Goal: Information Seeking & Learning: Learn about a topic

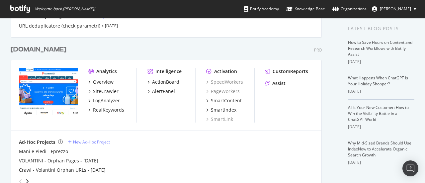
scroll to position [133, 0]
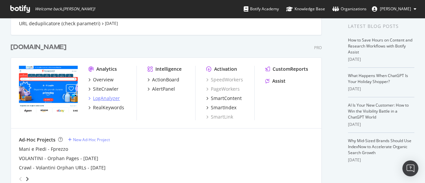
click at [108, 100] on div "LogAnalyzer" at bounding box center [106, 98] width 27 height 7
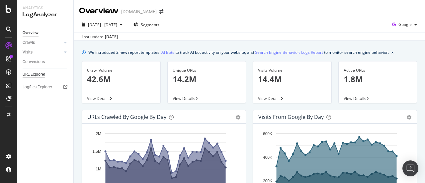
click at [41, 72] on div "URL Explorer" at bounding box center [34, 74] width 23 height 7
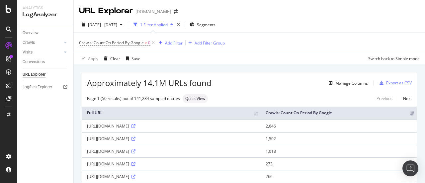
click at [170, 44] on div "Add Filter" at bounding box center [174, 43] width 18 height 6
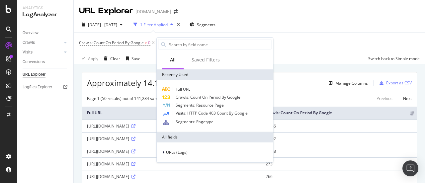
click at [309, 37] on div "Crawls: Count On Period By Google > 0 Add Filter Add Filter Group" at bounding box center [249, 43] width 341 height 20
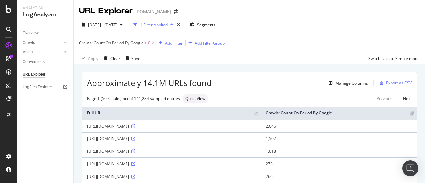
click at [172, 42] on div "Add Filter" at bounding box center [174, 43] width 18 height 6
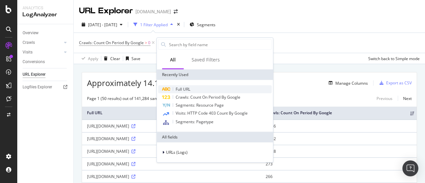
click at [181, 89] on span "Full URL" at bounding box center [183, 89] width 15 height 6
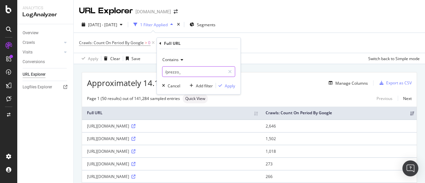
paste input "[URL][DOMAIN_NAME]"
type input "[URL][DOMAIN_NAME]"
click at [182, 62] on div "Contains" at bounding box center [198, 59] width 73 height 11
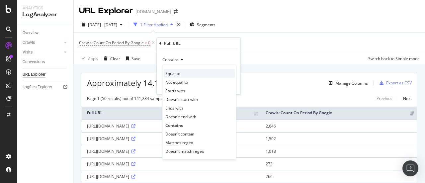
click at [179, 72] on span "Equal to" at bounding box center [172, 73] width 15 height 6
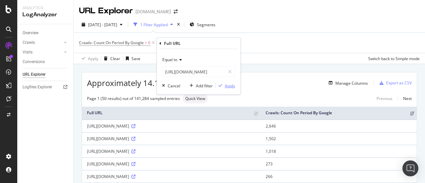
click at [229, 86] on div "Apply" at bounding box center [230, 86] width 10 height 6
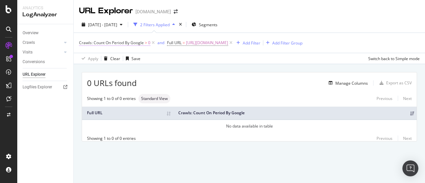
click at [137, 42] on span "Crawls: Count On Period By Google" at bounding box center [111, 43] width 65 height 6
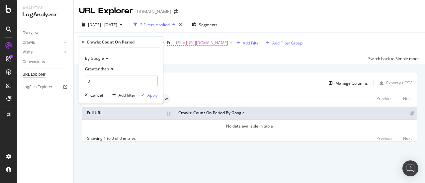
click at [104, 68] on span "Greater than" at bounding box center [97, 69] width 24 height 6
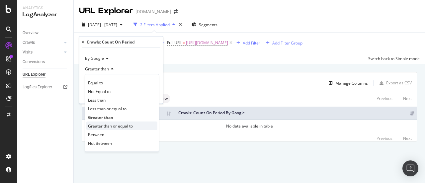
click at [107, 126] on span "Greater than or equal to" at bounding box center [110, 126] width 45 height 6
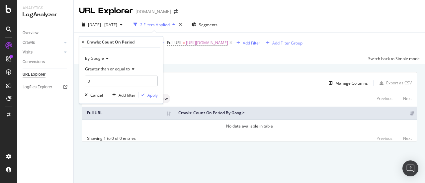
click at [154, 94] on div "Apply" at bounding box center [152, 95] width 10 height 6
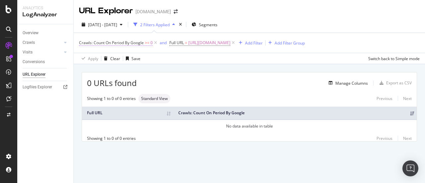
click at [127, 44] on span "Crawls: Count On Period By Google" at bounding box center [111, 43] width 65 height 6
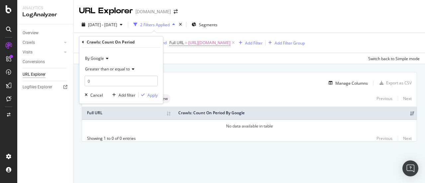
click at [98, 57] on span "By Google" at bounding box center [94, 58] width 19 height 6
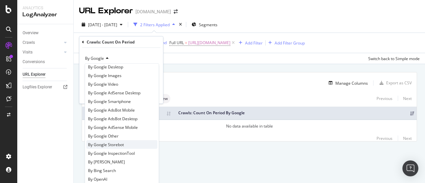
scroll to position [33, 0]
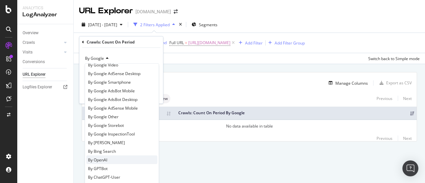
click at [105, 157] on span "By OpenAI" at bounding box center [97, 160] width 19 height 6
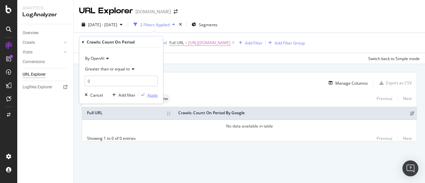
click at [151, 95] on div "Apply" at bounding box center [152, 95] width 10 height 6
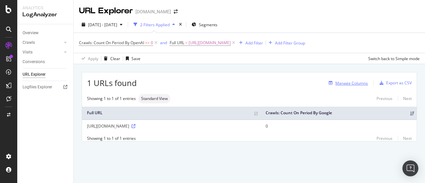
click at [349, 83] on div "Manage Columns" at bounding box center [351, 83] width 33 height 6
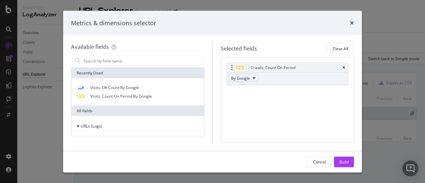
click at [251, 76] on button "By Google" at bounding box center [243, 78] width 30 height 8
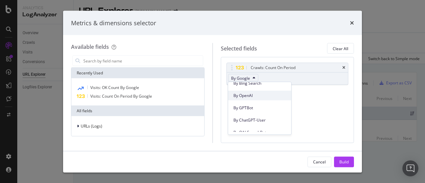
click at [248, 98] on div "By OpenAI" at bounding box center [259, 96] width 63 height 10
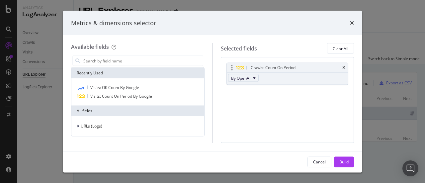
click at [253, 78] on icon "modal" at bounding box center [254, 78] width 3 height 4
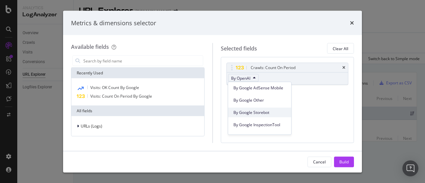
scroll to position [100, 0]
click at [315, 105] on div "Crawls: Count On Period By OpenAI You can use this field as a To pick up a drag…" at bounding box center [287, 100] width 133 height 86
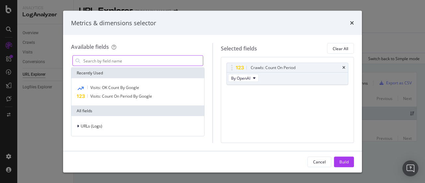
drag, startPoint x: 108, startPoint y: 62, endPoint x: 100, endPoint y: 62, distance: 8.6
click at [108, 62] on input "modal" at bounding box center [143, 61] width 120 height 10
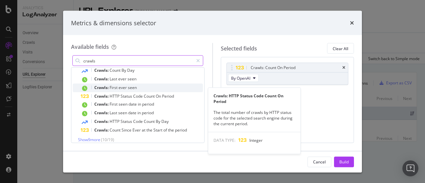
scroll to position [38, 0]
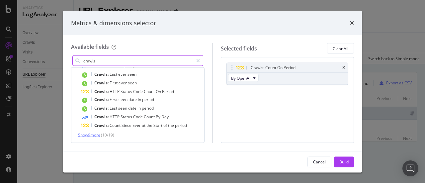
type input "crawls"
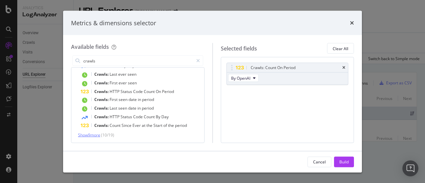
click at [94, 134] on span "Show 9 more" at bounding box center [89, 135] width 22 height 6
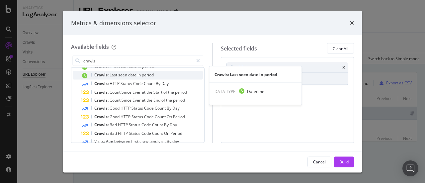
scroll to position [104, 0]
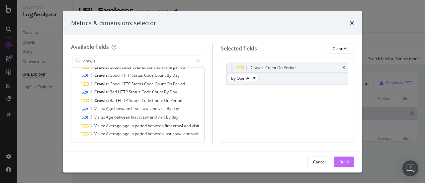
click at [343, 160] on div "Build" at bounding box center [343, 162] width 9 height 6
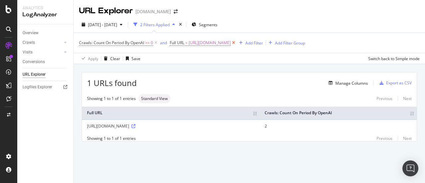
click at [236, 44] on icon at bounding box center [234, 42] width 6 height 7
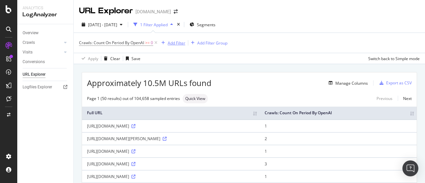
click at [178, 42] on div "Add Filter" at bounding box center [177, 43] width 18 height 6
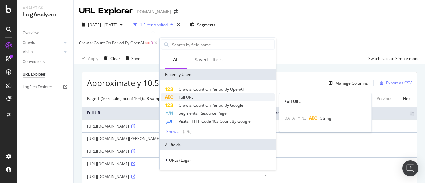
click at [187, 98] on span "Full URL" at bounding box center [186, 97] width 15 height 6
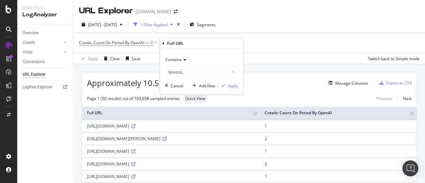
click at [181, 61] on span "Contains" at bounding box center [173, 60] width 16 height 6
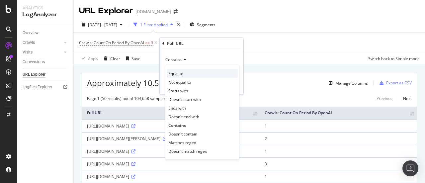
click at [182, 74] on span "Equal to" at bounding box center [175, 73] width 15 height 6
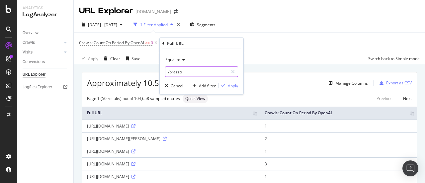
paste input "[URL][DOMAIN_NAME]"
type input "[URL][DOMAIN_NAME]"
click at [232, 86] on div "Apply" at bounding box center [233, 86] width 10 height 6
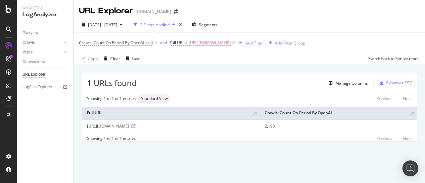
click at [263, 42] on div "Add Filter" at bounding box center [254, 43] width 18 height 6
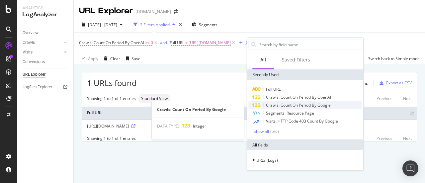
click at [287, 102] on span "Crawls: Count On Period By Google" at bounding box center [298, 105] width 65 height 6
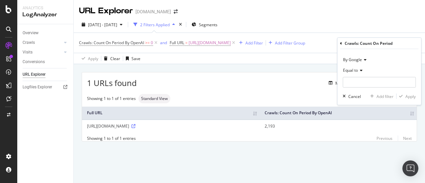
click at [349, 72] on span "Equal to" at bounding box center [350, 70] width 15 height 6
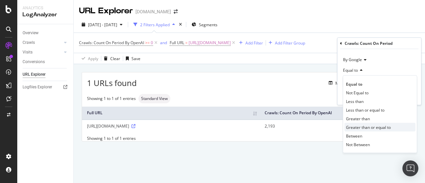
click at [366, 127] on span "Greater than or equal to" at bounding box center [368, 127] width 45 height 6
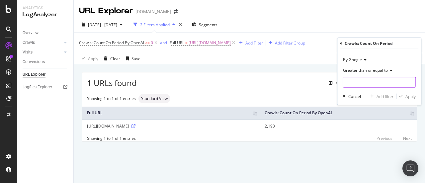
click at [362, 80] on input "number" at bounding box center [379, 82] width 73 height 11
type input "0"
click at [408, 98] on div "Apply" at bounding box center [410, 96] width 10 height 6
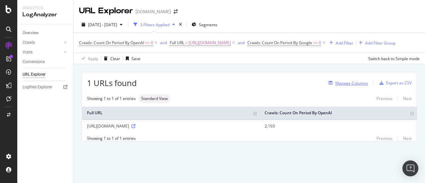
click at [344, 86] on div "Manage Columns" at bounding box center [351, 83] width 33 height 6
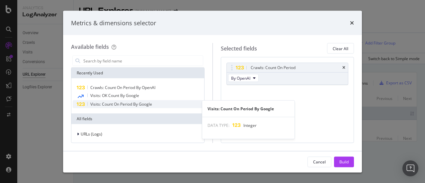
click at [129, 104] on span "Visits: Count On Period By Google" at bounding box center [121, 104] width 62 height 6
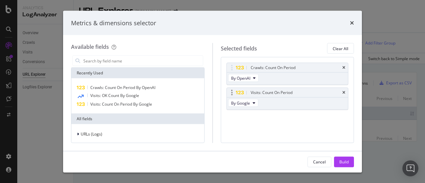
click at [345, 91] on div "Visits: Count On Period" at bounding box center [287, 92] width 121 height 9
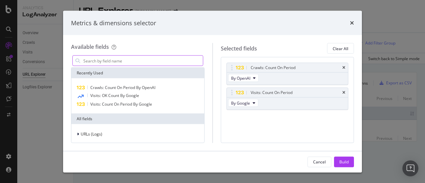
click at [106, 60] on input "modal" at bounding box center [143, 61] width 120 height 10
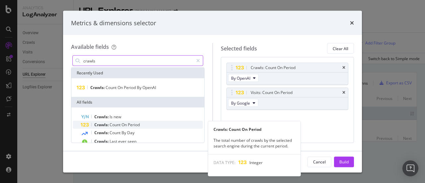
type input "crawls"
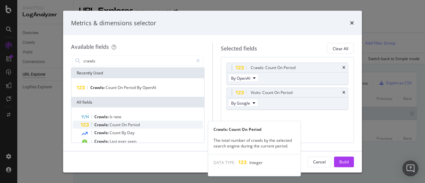
click at [119, 124] on span "Count" at bounding box center [116, 125] width 12 height 6
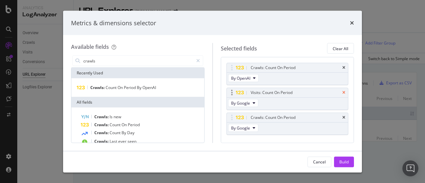
click at [342, 92] on icon "times" at bounding box center [343, 93] width 3 height 4
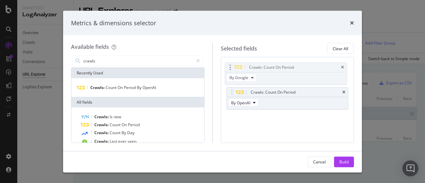
drag, startPoint x: 230, startPoint y: 93, endPoint x: 229, endPoint y: 68, distance: 24.9
click at [229, 68] on body "Analytics LogAnalyzer Overview Crawls Daily Distribution Segments Distribution …" at bounding box center [212, 91] width 425 height 183
click at [346, 159] on div "Build" at bounding box center [343, 162] width 9 height 6
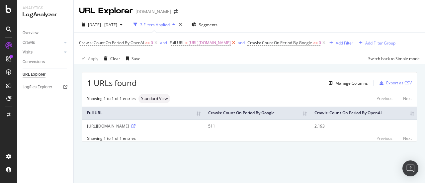
click at [236, 43] on icon at bounding box center [234, 42] width 6 height 7
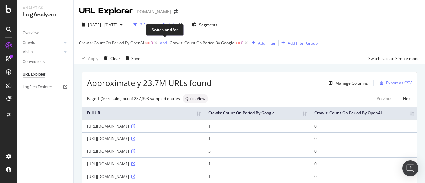
click at [164, 43] on div "and" at bounding box center [163, 43] width 7 height 6
click at [264, 44] on div "Add Filter" at bounding box center [264, 43] width 18 height 6
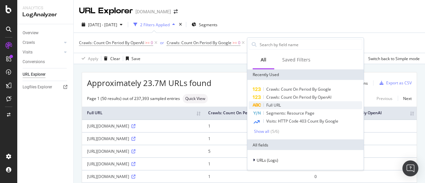
click at [271, 106] on span "Full URL" at bounding box center [273, 105] width 15 height 6
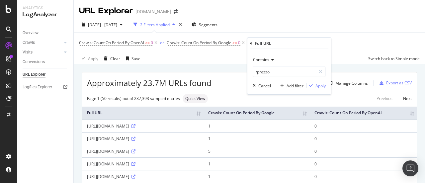
click at [271, 59] on icon at bounding box center [271, 60] width 5 height 4
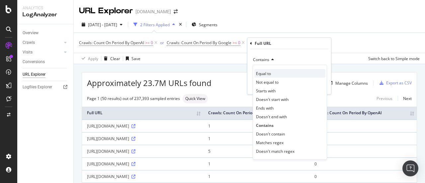
click at [273, 73] on div "Equal to" at bounding box center [289, 73] width 71 height 9
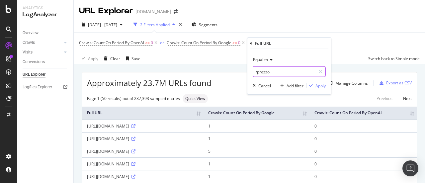
click at [280, 72] on input "/prezzo_" at bounding box center [284, 71] width 63 height 11
paste input "s://[DOMAIN_NAME][URL]"
type input "s://[DOMAIN_NAME][URL]"
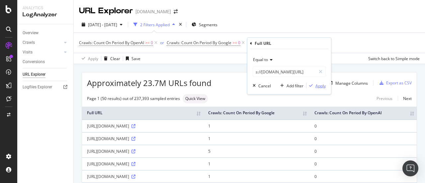
click at [321, 86] on div "Apply" at bounding box center [320, 86] width 10 height 6
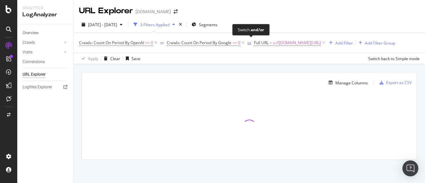
click at [251, 43] on div "or" at bounding box center [249, 43] width 4 height 6
click at [254, 43] on div "and" at bounding box center [253, 43] width 7 height 6
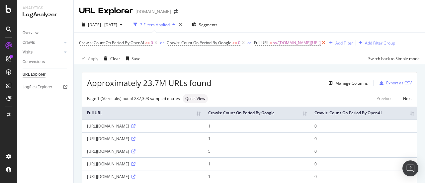
click at [326, 42] on icon at bounding box center [324, 42] width 6 height 7
click at [292, 43] on div "Add Filter Group" at bounding box center [299, 43] width 30 height 6
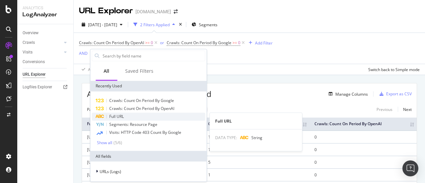
click at [120, 115] on span "Full URL" at bounding box center [116, 117] width 15 height 6
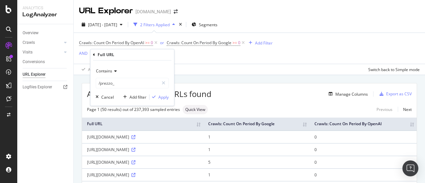
click at [114, 74] on div "Contains" at bounding box center [132, 71] width 73 height 11
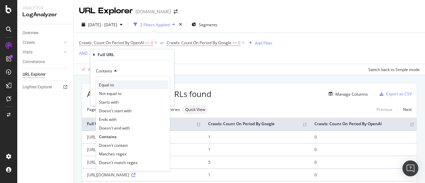
click at [113, 84] on span "Equal to" at bounding box center [106, 85] width 15 height 6
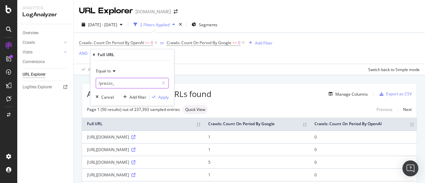
click at [128, 85] on input "/prezzo_" at bounding box center [127, 83] width 63 height 11
paste input "s://[DOMAIN_NAME][URL]"
type input "s://[DOMAIN_NAME][URL]"
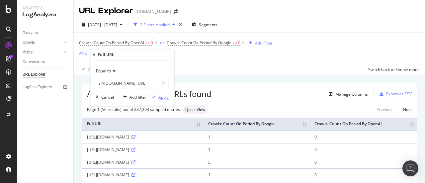
click at [159, 94] on div "Apply" at bounding box center [163, 97] width 10 height 6
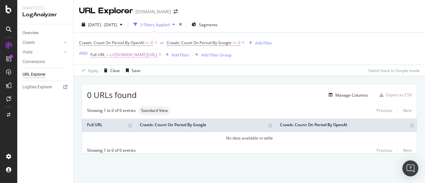
click at [153, 56] on span "s://[DOMAIN_NAME][URL]" at bounding box center [133, 54] width 48 height 9
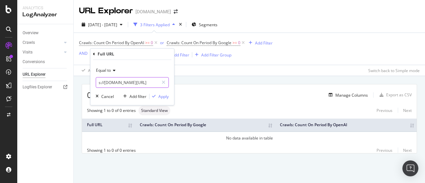
click at [105, 82] on input "s://[DOMAIN_NAME][URL]" at bounding box center [127, 82] width 63 height 11
click at [99, 84] on input "s://[DOMAIN_NAME][URL]" at bounding box center [127, 82] width 63 height 11
type input "[URL][DOMAIN_NAME]"
click at [163, 95] on div "Apply" at bounding box center [163, 97] width 10 height 6
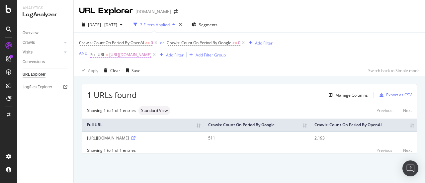
click at [151, 54] on span "[URL][DOMAIN_NAME]" at bounding box center [130, 54] width 42 height 9
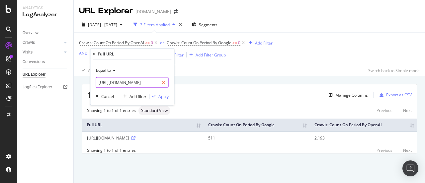
click at [163, 82] on icon at bounding box center [164, 82] width 4 height 5
click at [137, 82] on input "text" at bounding box center [132, 82] width 72 height 11
paste input "[URL][DOMAIN_NAME]"
type input "[URL][DOMAIN_NAME]"
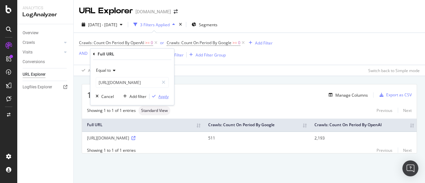
scroll to position [0, 0]
click at [165, 95] on div "Apply" at bounding box center [163, 97] width 10 height 6
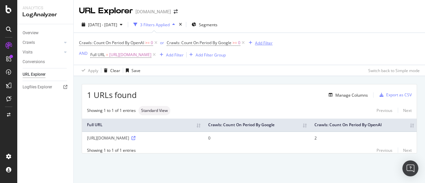
click at [265, 41] on div "Add Filter" at bounding box center [264, 43] width 18 height 6
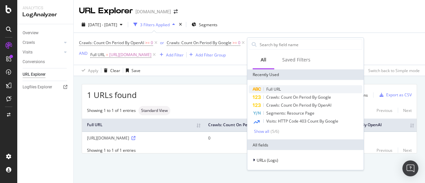
click at [271, 87] on span "Full URL" at bounding box center [273, 89] width 15 height 6
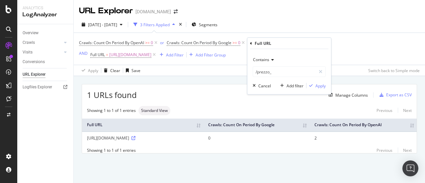
click at [273, 59] on div "Contains" at bounding box center [289, 59] width 73 height 11
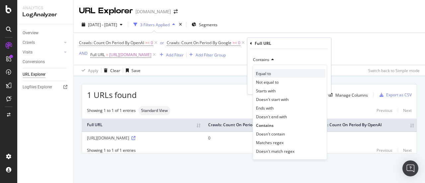
click at [271, 74] on div "Equal to" at bounding box center [289, 73] width 71 height 9
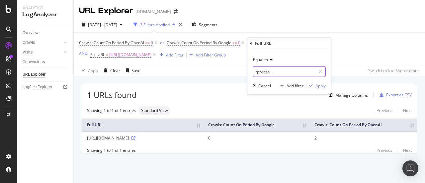
click at [282, 72] on input "/prezzo_" at bounding box center [284, 71] width 63 height 11
paste input "[URL][DOMAIN_NAME]"
drag, startPoint x: 254, startPoint y: 72, endPoint x: 243, endPoint y: 72, distance: 11.0
click at [243, 72] on body "Analytics LogAnalyzer Overview Crawls Daily Distribution Segments Distribution …" at bounding box center [212, 91] width 425 height 183
type input "[URL][DOMAIN_NAME]"
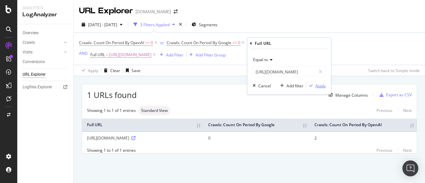
click at [315, 85] on div "Apply" at bounding box center [320, 86] width 10 height 6
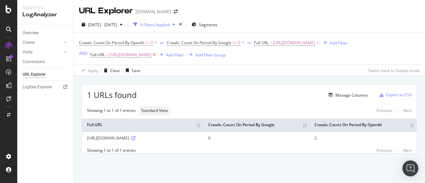
click at [157, 55] on icon at bounding box center [154, 54] width 6 height 7
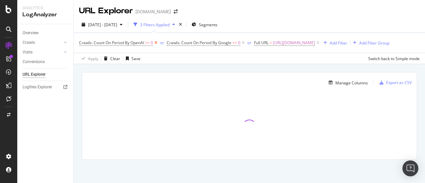
click at [157, 42] on icon at bounding box center [156, 42] width 6 height 7
click at [158, 43] on icon at bounding box center [156, 42] width 6 height 7
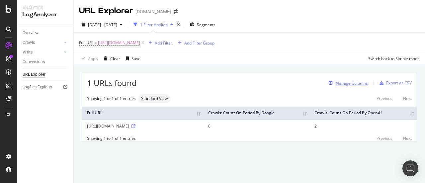
click at [346, 83] on div "Manage Columns" at bounding box center [351, 83] width 33 height 6
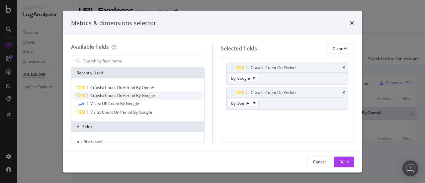
click at [135, 97] on span "Crawls: Count On Period By Google" at bounding box center [122, 96] width 65 height 6
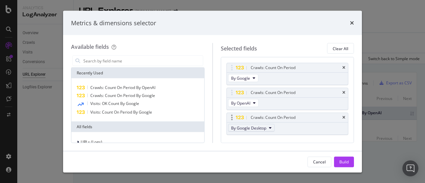
click at [240, 126] on span "By Google Desktop" at bounding box center [248, 128] width 35 height 6
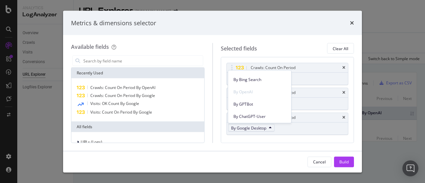
scroll to position [166, 0]
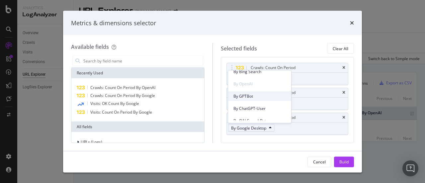
click at [254, 95] on span "By GPTBot" at bounding box center [259, 96] width 52 height 6
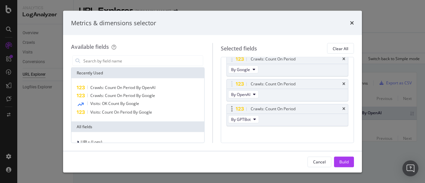
scroll to position [13, 0]
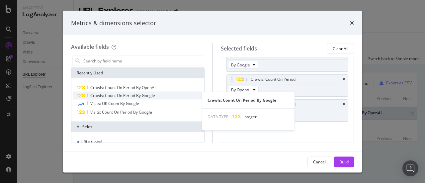
click at [125, 97] on span "Crawls: Count On Period By Google" at bounding box center [122, 96] width 65 height 6
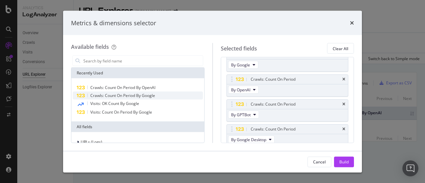
scroll to position [16, 0]
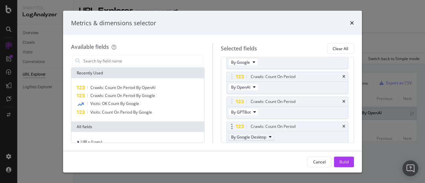
click at [260, 137] on span "By Google Desktop" at bounding box center [248, 137] width 35 height 6
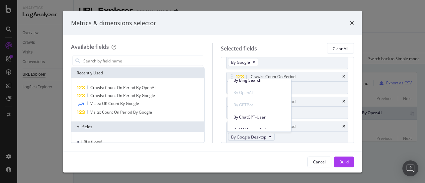
scroll to position [199, 0]
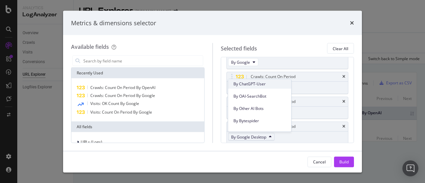
click at [257, 85] on span "By ChatGPT-User" at bounding box center [259, 84] width 52 height 6
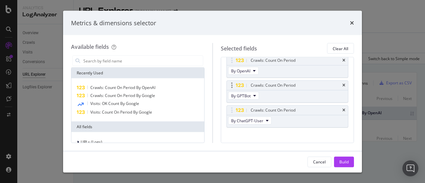
scroll to position [38, 0]
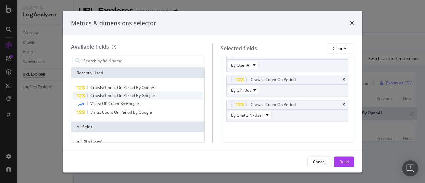
click at [144, 96] on span "Crawls: Count On Period By Google" at bounding box center [122, 96] width 65 height 6
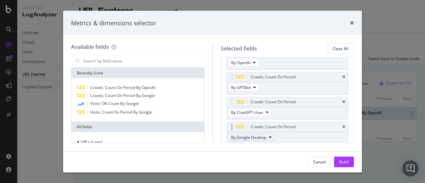
click at [257, 138] on span "By Google Desktop" at bounding box center [248, 137] width 35 height 6
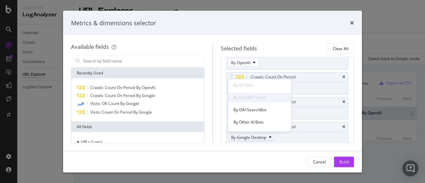
scroll to position [199, 0]
click at [255, 99] on span "By OAI-SearchBot" at bounding box center [259, 96] width 52 height 6
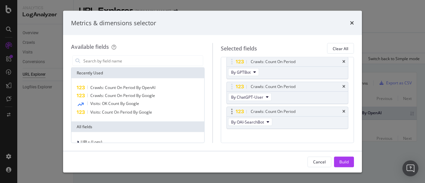
scroll to position [62, 0]
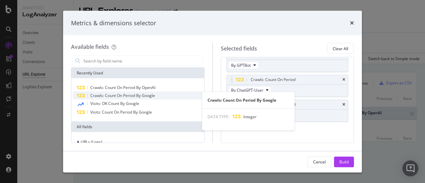
click at [144, 94] on span "Crawls: Count On Period By Google" at bounding box center [122, 96] width 65 height 6
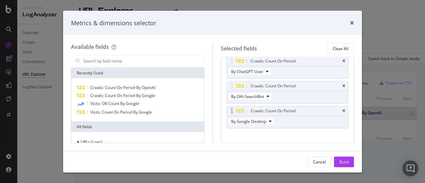
scroll to position [87, 0]
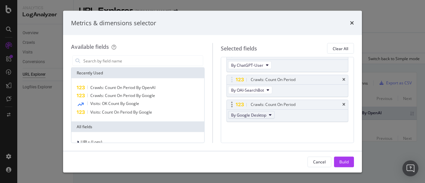
click at [256, 114] on span "By Google Desktop" at bounding box center [248, 115] width 35 height 6
click at [263, 148] on span "By Other AI Bots" at bounding box center [259, 147] width 52 height 6
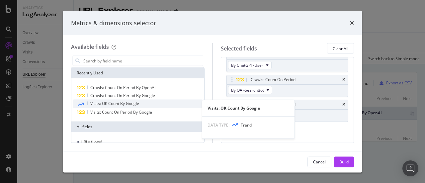
click at [143, 100] on div "Visits: OK Count By Google" at bounding box center [138, 104] width 130 height 9
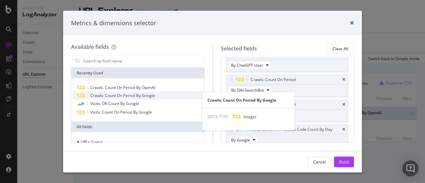
scroll to position [90, 0]
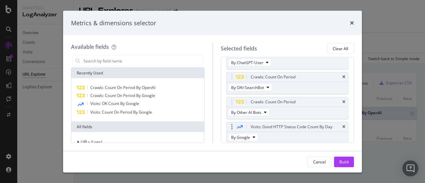
click at [342, 127] on div "Visits: Good HTTP Status Code Count By Day" at bounding box center [287, 126] width 121 height 9
click at [342, 125] on icon "times" at bounding box center [343, 127] width 3 height 4
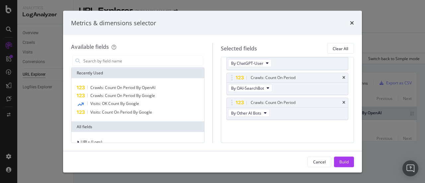
scroll to position [87, 0]
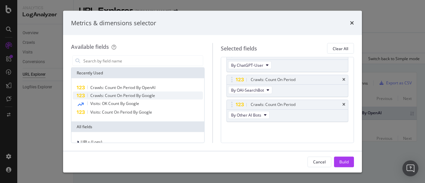
click at [119, 92] on div "Crawls: Count On Period By Google" at bounding box center [138, 96] width 130 height 8
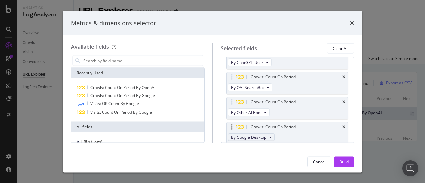
click at [245, 134] on span "By Google Desktop" at bounding box center [248, 137] width 35 height 6
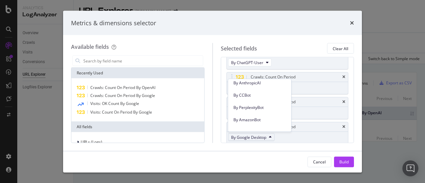
scroll to position [264, 0]
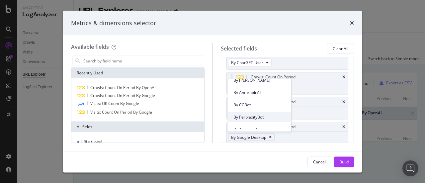
click at [258, 115] on span "By PerplexityBot" at bounding box center [259, 117] width 52 height 6
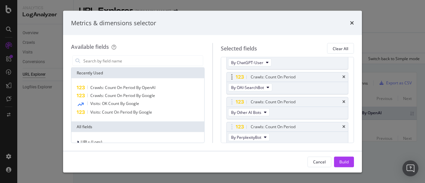
scroll to position [0, 0]
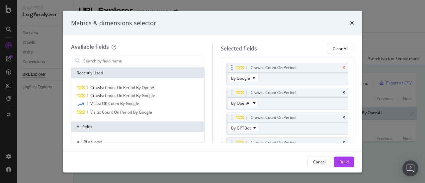
click at [342, 67] on icon "times" at bounding box center [343, 68] width 3 height 4
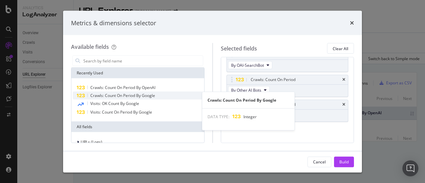
click at [119, 92] on div "Crawls: Count On Period By Google" at bounding box center [138, 96] width 130 height 8
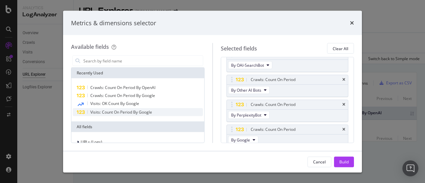
scroll to position [90, 0]
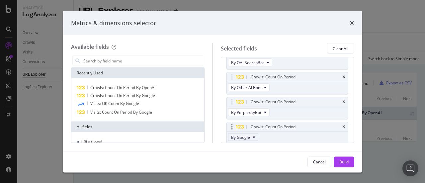
click at [240, 135] on span "By Google" at bounding box center [240, 137] width 19 height 6
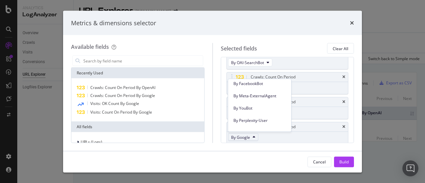
scroll to position [331, 0]
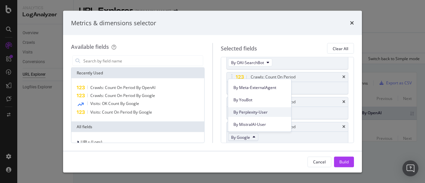
click at [260, 112] on span "By Perplexity-User" at bounding box center [259, 112] width 52 height 6
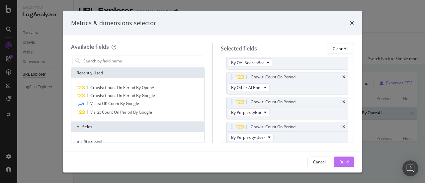
click at [342, 160] on div "Build" at bounding box center [343, 162] width 9 height 6
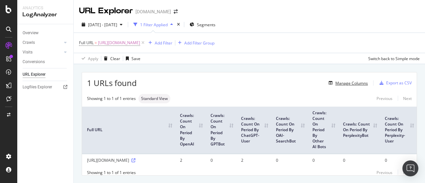
scroll to position [20, 0]
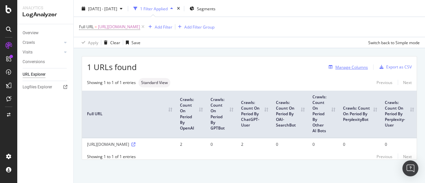
click at [346, 64] on div "Manage Columns" at bounding box center [351, 67] width 33 height 6
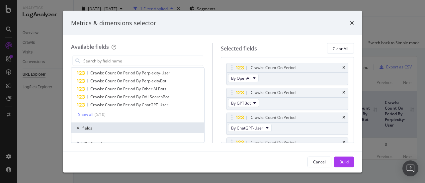
scroll to position [0, 0]
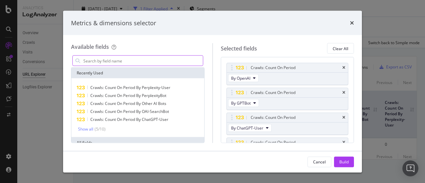
click at [141, 62] on input "modal" at bounding box center [143, 61] width 120 height 10
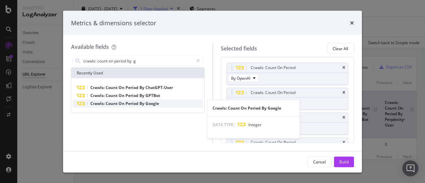
type input "crawls: count on period by g"
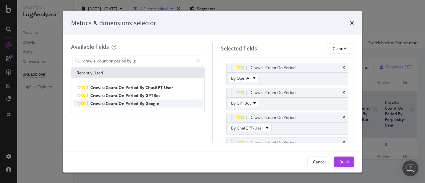
click at [145, 104] on span "By" at bounding box center [142, 104] width 6 height 6
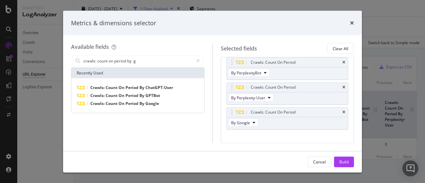
scroll to position [137, 0]
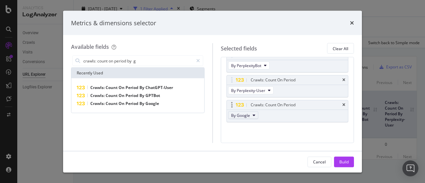
click at [250, 115] on button "By Google" at bounding box center [243, 116] width 30 height 8
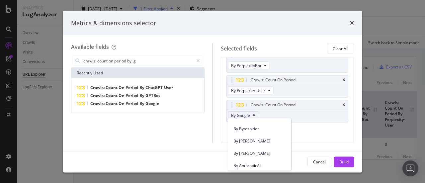
scroll to position [232, 0]
click at [259, 140] on span "By [PERSON_NAME]" at bounding box center [259, 139] width 52 height 6
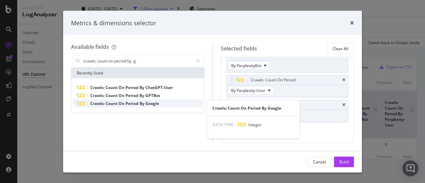
click at [141, 104] on span "By" at bounding box center [142, 104] width 6 height 6
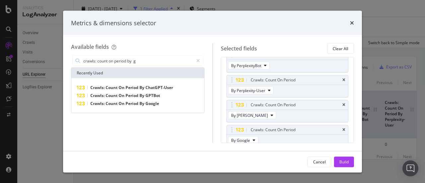
scroll to position [139, 0]
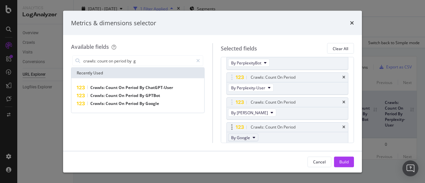
click at [243, 135] on span "By Google" at bounding box center [240, 138] width 19 height 6
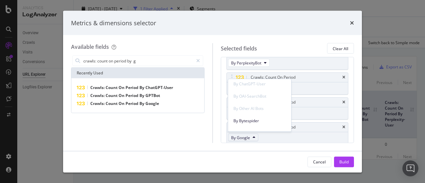
scroll to position [232, 0]
click at [259, 114] on span "By [PERSON_NAME]" at bounding box center [259, 112] width 52 height 6
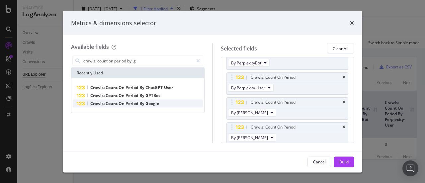
click at [149, 104] on span "Google" at bounding box center [152, 104] width 14 height 6
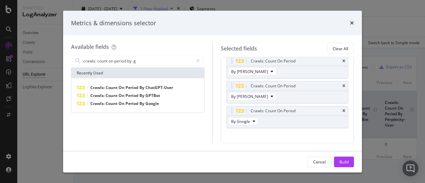
scroll to position [186, 0]
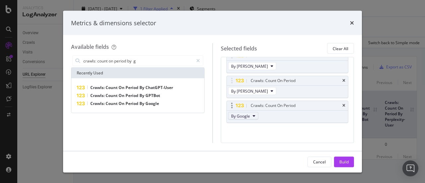
click at [246, 115] on span "By Google" at bounding box center [240, 116] width 19 height 6
click at [257, 161] on span "By AnthropicAI" at bounding box center [259, 163] width 52 height 6
click at [344, 159] on div "Build" at bounding box center [343, 162] width 9 height 6
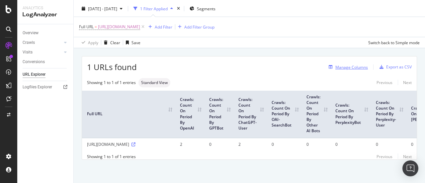
click at [341, 64] on div "Manage Columns" at bounding box center [351, 67] width 33 height 6
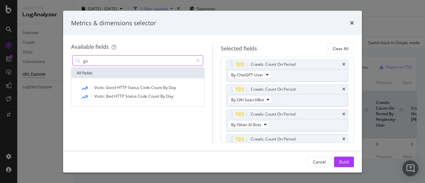
type input "g"
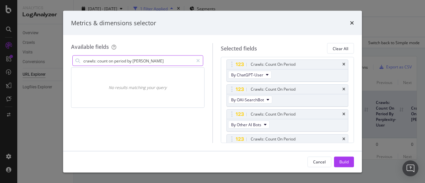
click at [132, 60] on input "crawls: count on period by [PERSON_NAME]" at bounding box center [138, 61] width 111 height 10
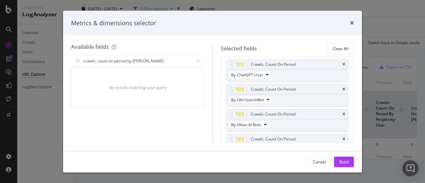
drag, startPoint x: 98, startPoint y: 61, endPoint x: 62, endPoint y: 63, distance: 36.2
click at [62, 63] on div "Metrics & dimensions selector Available fields crawls: count on period by goo N…" at bounding box center [212, 91] width 425 height 183
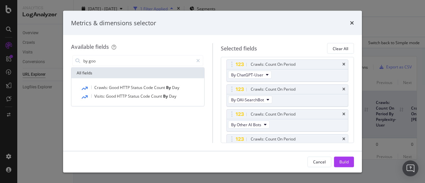
drag, startPoint x: 90, startPoint y: 61, endPoint x: 63, endPoint y: 61, distance: 26.6
click at [63, 61] on div "Available fields by goo All fields Crawls: Good HTTP Status Code Count By Day V…" at bounding box center [212, 92] width 299 height 115
drag, startPoint x: 100, startPoint y: 61, endPoint x: 65, endPoint y: 63, distance: 34.2
click at [71, 61] on div "google" at bounding box center [137, 60] width 133 height 13
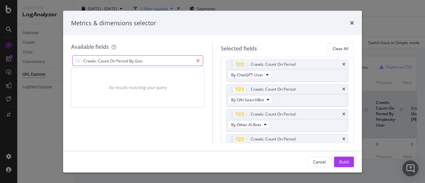
type input "Crawls: Count On Period By Goo"
click at [199, 60] on icon "modal" at bounding box center [198, 60] width 4 height 5
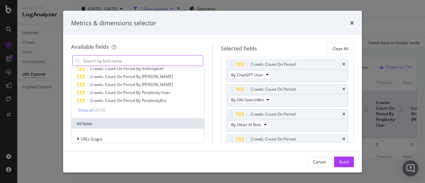
scroll to position [25, 0]
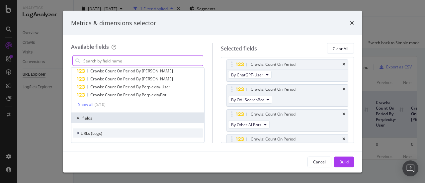
click at [96, 134] on span "URLs (Logs)" at bounding box center [92, 133] width 22 height 6
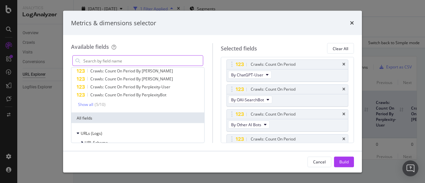
scroll to position [66, 0]
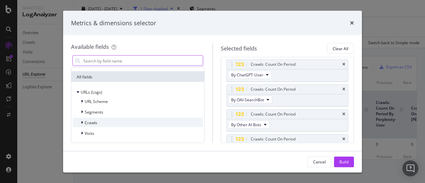
click at [87, 123] on span "Crawls" at bounding box center [91, 122] width 13 height 6
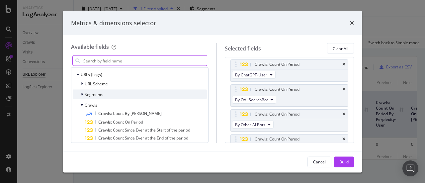
scroll to position [132, 0]
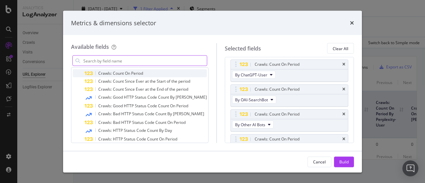
click at [127, 73] on span "Crawls: Count On Period" at bounding box center [120, 73] width 45 height 6
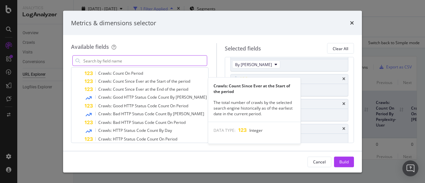
scroll to position [189, 0]
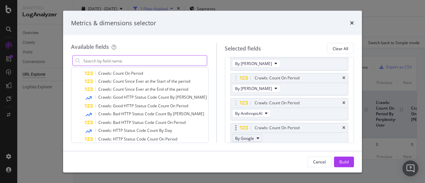
click at [241, 136] on span "By Google" at bounding box center [244, 138] width 19 height 6
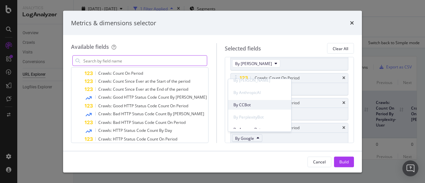
scroll to position [297, 0]
click at [251, 95] on span "By AmazonBot" at bounding box center [259, 96] width 52 height 6
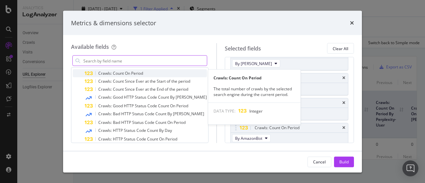
click at [135, 75] on span "Crawls: Count On Period" at bounding box center [120, 73] width 45 height 6
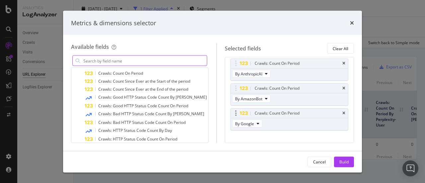
scroll to position [235, 0]
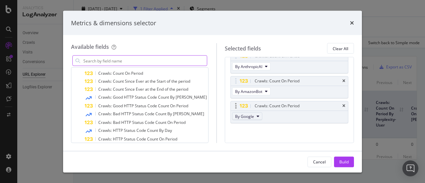
click at [245, 115] on span "By Google" at bounding box center [244, 117] width 19 height 6
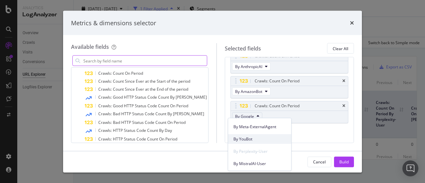
scroll to position [297, 0]
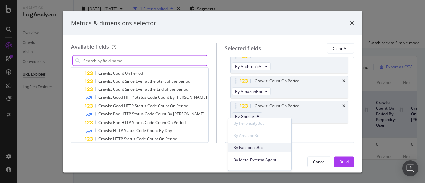
click at [255, 146] on span "By FacebookBot" at bounding box center [259, 147] width 52 height 6
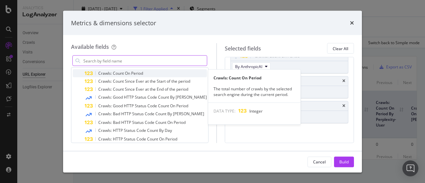
click at [137, 74] on span "Crawls: Count On Period" at bounding box center [120, 73] width 45 height 6
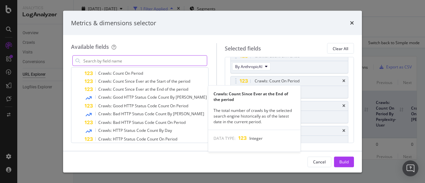
scroll to position [238, 0]
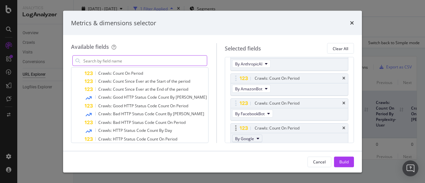
click at [248, 136] on span "By Google" at bounding box center [244, 139] width 19 height 6
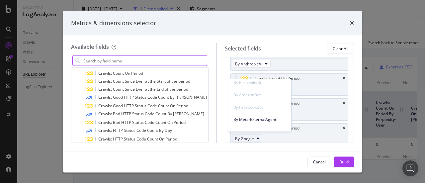
scroll to position [331, 0]
click at [265, 87] on span "By Meta-ExternalAgent" at bounding box center [259, 88] width 52 height 6
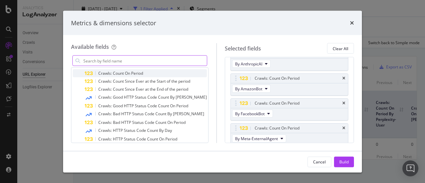
click at [148, 73] on div "Crawls: Count On Period" at bounding box center [146, 73] width 122 height 8
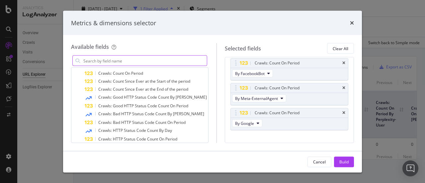
scroll to position [285, 0]
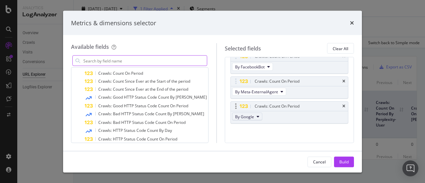
click at [248, 115] on span "By Google" at bounding box center [244, 117] width 19 height 6
click at [250, 128] on span "By Bytespider" at bounding box center [259, 126] width 52 height 6
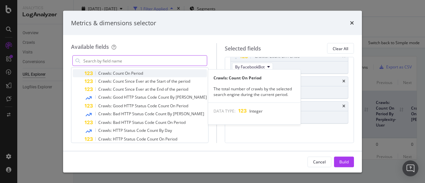
click at [143, 72] on span "Crawls: Count On Period" at bounding box center [120, 73] width 45 height 6
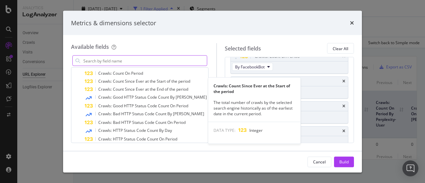
scroll to position [287, 0]
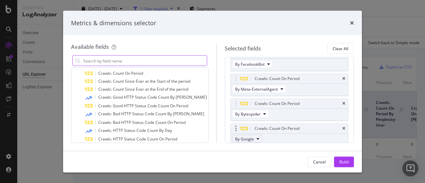
click at [235, 136] on span "By Google" at bounding box center [244, 139] width 19 height 6
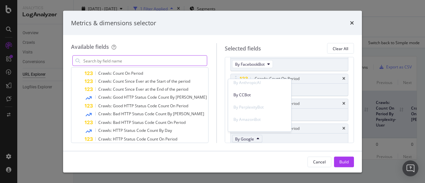
scroll to position [264, 0]
click at [249, 105] on span "By CCBot" at bounding box center [259, 105] width 52 height 6
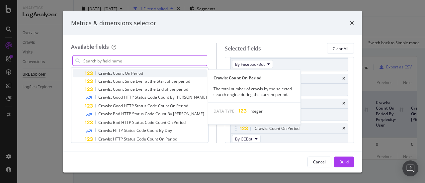
click at [150, 72] on div "Crawls: Count On Period" at bounding box center [146, 73] width 122 height 8
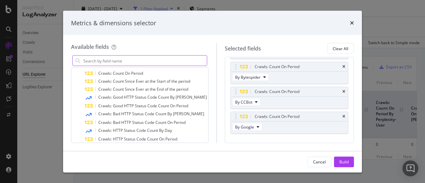
scroll to position [334, 0]
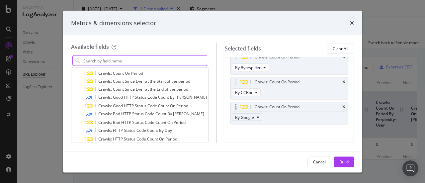
click at [246, 117] on button "By Google" at bounding box center [247, 118] width 30 height 8
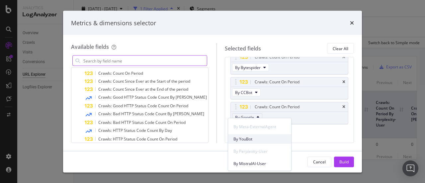
click at [260, 139] on span "By YouBot" at bounding box center [259, 139] width 52 height 6
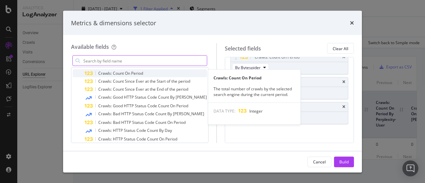
click at [123, 69] on div "Crawls: Count On Period" at bounding box center [146, 73] width 122 height 8
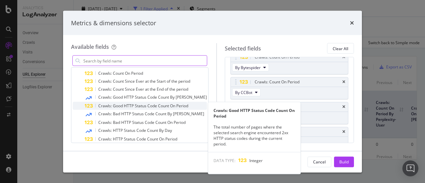
scroll to position [337, 0]
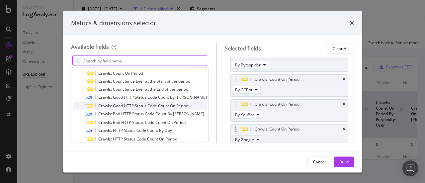
click at [257, 138] on icon "modal" at bounding box center [258, 140] width 3 height 4
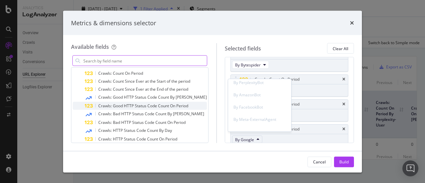
scroll to position [331, 0]
click at [255, 123] on span "By MistralAI-User" at bounding box center [259, 124] width 52 height 6
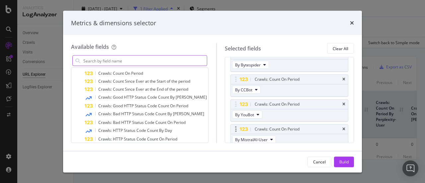
scroll to position [358, 0]
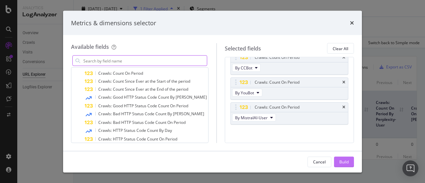
click at [342, 162] on div "Build" at bounding box center [343, 162] width 9 height 6
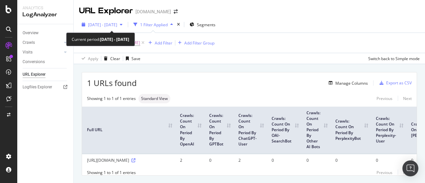
click at [113, 25] on span "[DATE] - [DATE]" at bounding box center [102, 25] width 29 height 6
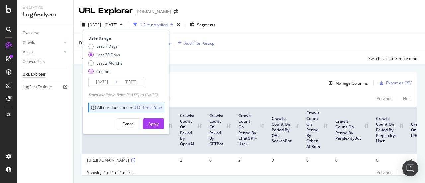
click at [104, 75] on div "Last 7 Days Last 28 Days Last 3 Months Custom" at bounding box center [105, 60] width 34 height 34
click at [105, 72] on div "Custom" at bounding box center [103, 72] width 14 height 6
click at [106, 81] on input "[DATE]" at bounding box center [102, 81] width 27 height 9
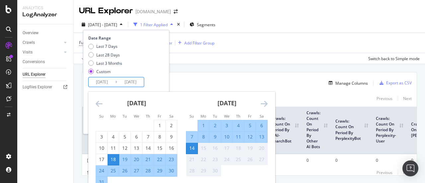
click at [203, 138] on div "8" at bounding box center [203, 136] width 11 height 7
type input "[DATE]"
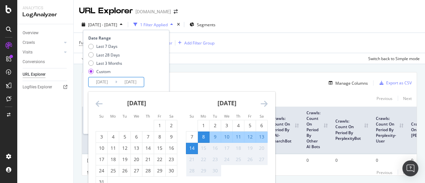
click at [191, 149] on div "14" at bounding box center [191, 148] width 11 height 7
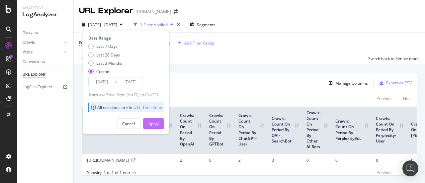
click at [159, 122] on div "Apply" at bounding box center [153, 124] width 10 height 6
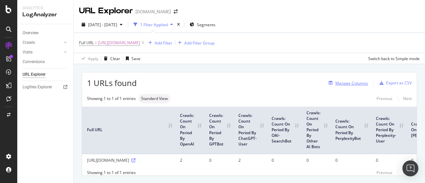
click at [354, 84] on div "Manage Columns" at bounding box center [351, 83] width 33 height 6
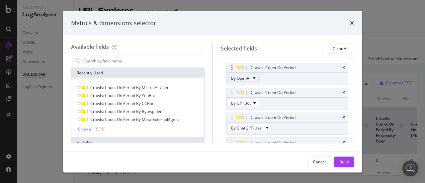
click at [251, 78] on button "By OpenAI" at bounding box center [243, 78] width 31 height 8
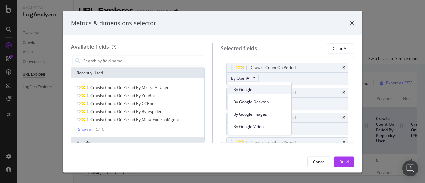
click at [249, 89] on span "By Google" at bounding box center [259, 90] width 52 height 6
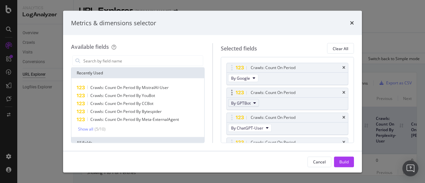
click at [244, 102] on span "By GPTBot" at bounding box center [241, 103] width 20 height 6
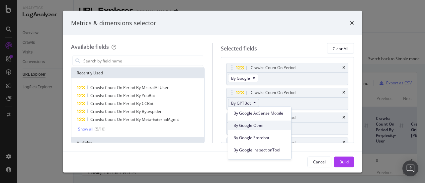
scroll to position [133, 0]
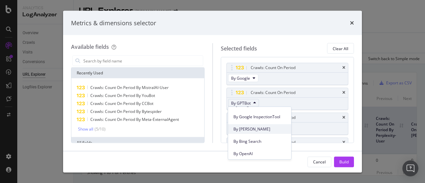
click at [240, 131] on span "By [PERSON_NAME]" at bounding box center [259, 129] width 52 height 6
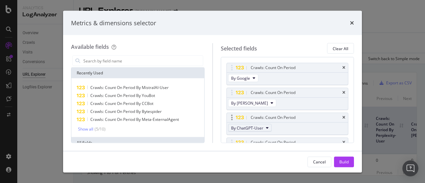
click at [253, 128] on span "By ChatGPT-User" at bounding box center [247, 128] width 32 height 6
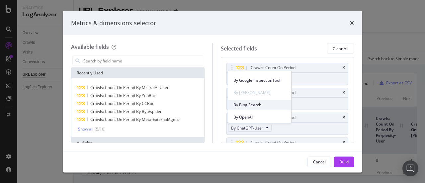
click at [249, 107] on span "By Bing Search" at bounding box center [259, 105] width 52 height 6
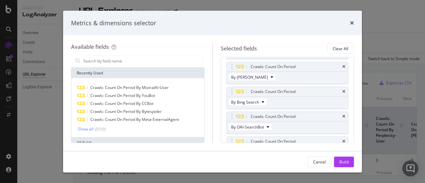
scroll to position [33, 0]
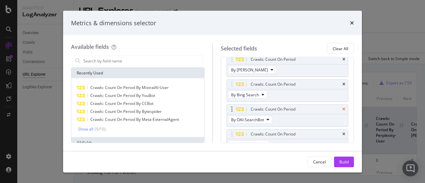
click at [342, 109] on icon "times" at bounding box center [343, 109] width 3 height 4
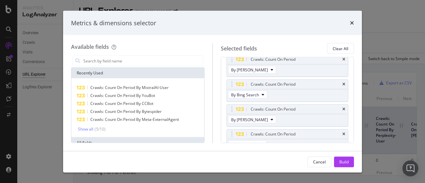
click at [342, 109] on icon "times" at bounding box center [343, 109] width 3 height 4
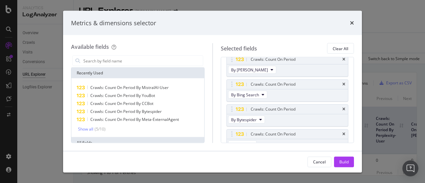
click at [342, 109] on icon "times" at bounding box center [343, 109] width 3 height 4
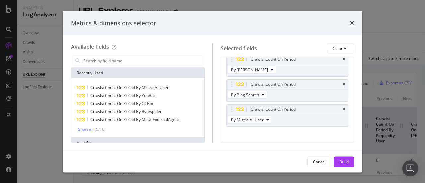
click at [342, 109] on icon "times" at bounding box center [343, 109] width 3 height 4
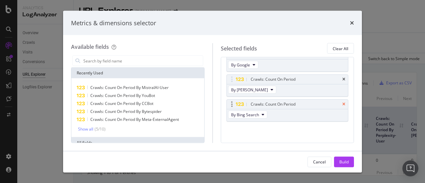
scroll to position [0, 0]
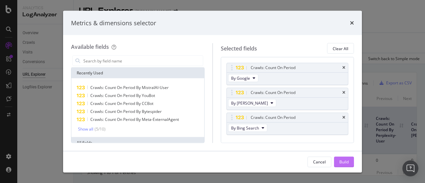
click at [343, 162] on div "Build" at bounding box center [343, 162] width 9 height 6
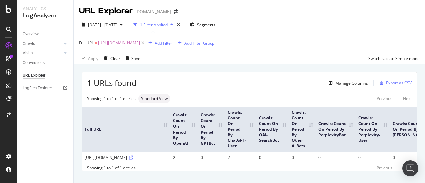
scroll to position [16, 0]
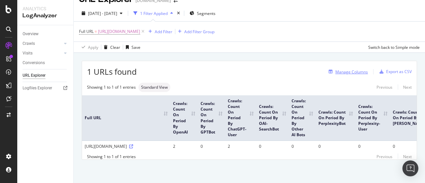
click at [350, 69] on div "Manage Columns" at bounding box center [351, 72] width 33 height 6
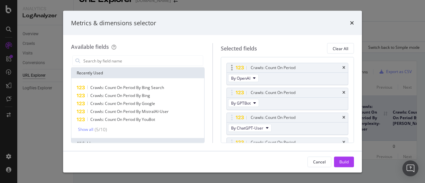
click at [340, 67] on div "Crawls: Count On Period" at bounding box center [287, 67] width 121 height 9
click at [341, 67] on div "Crawls: Count On Period" at bounding box center [287, 67] width 121 height 9
click at [342, 67] on icon "times" at bounding box center [343, 68] width 3 height 4
click at [342, 68] on icon "times" at bounding box center [343, 68] width 3 height 4
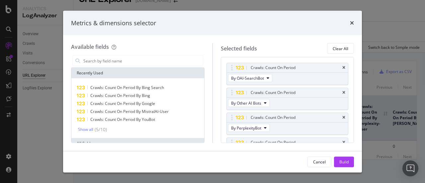
click at [342, 68] on icon "times" at bounding box center [343, 68] width 3 height 4
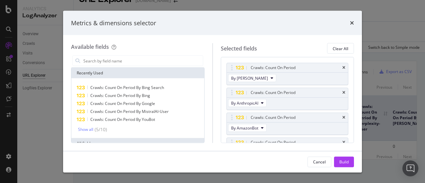
click at [342, 68] on icon "times" at bounding box center [343, 68] width 3 height 4
click at [342, 91] on icon "times" at bounding box center [343, 93] width 3 height 4
click at [342, 68] on icon "times" at bounding box center [343, 68] width 3 height 4
click at [342, 91] on icon "times" at bounding box center [343, 93] width 3 height 4
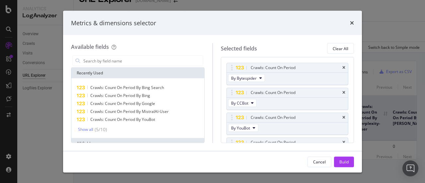
click at [342, 68] on icon "times" at bounding box center [343, 68] width 3 height 4
click at [342, 91] on icon "times" at bounding box center [343, 93] width 3 height 4
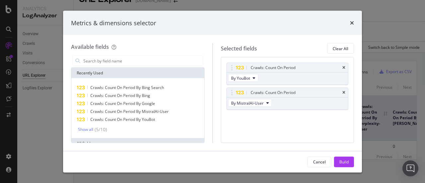
click at [339, 68] on div "Crawls: Count On Period" at bounding box center [295, 67] width 92 height 7
click at [339, 162] on div "Build" at bounding box center [343, 162] width 9 height 6
